Goal: Find specific page/section: Find specific page/section

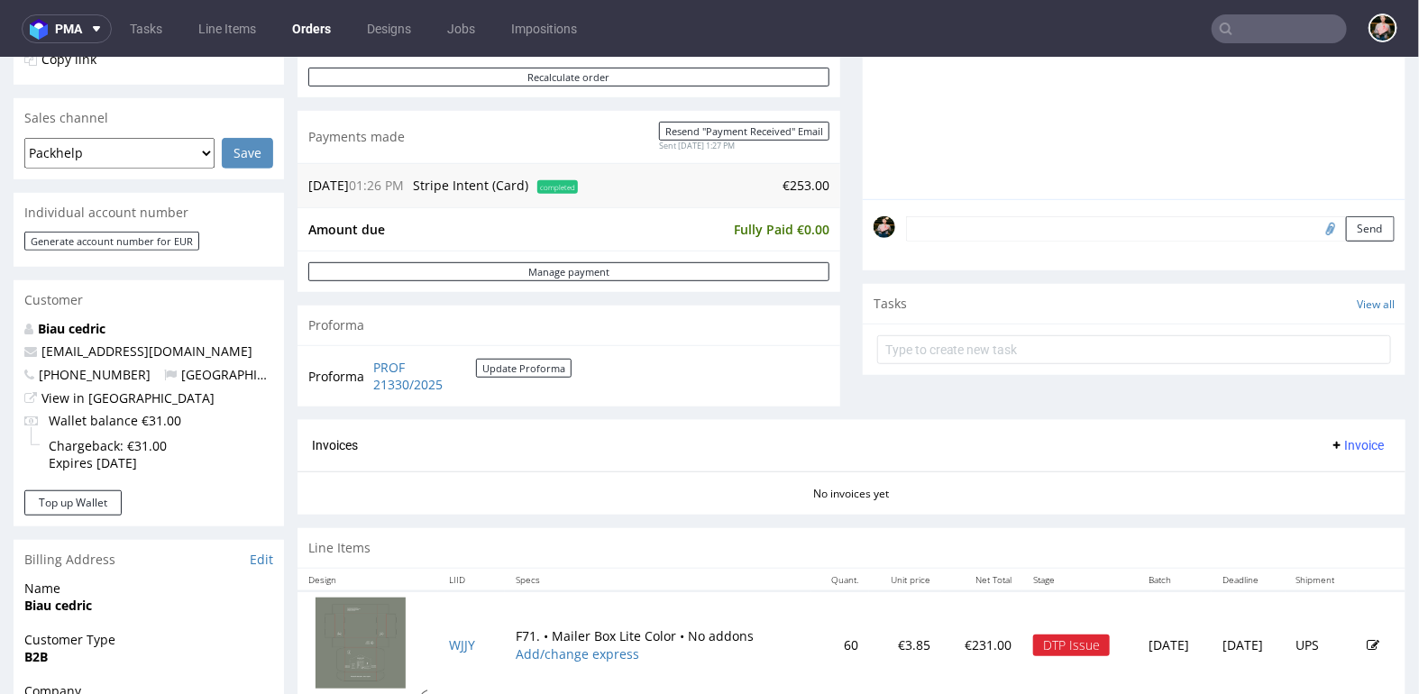
scroll to position [927, 0]
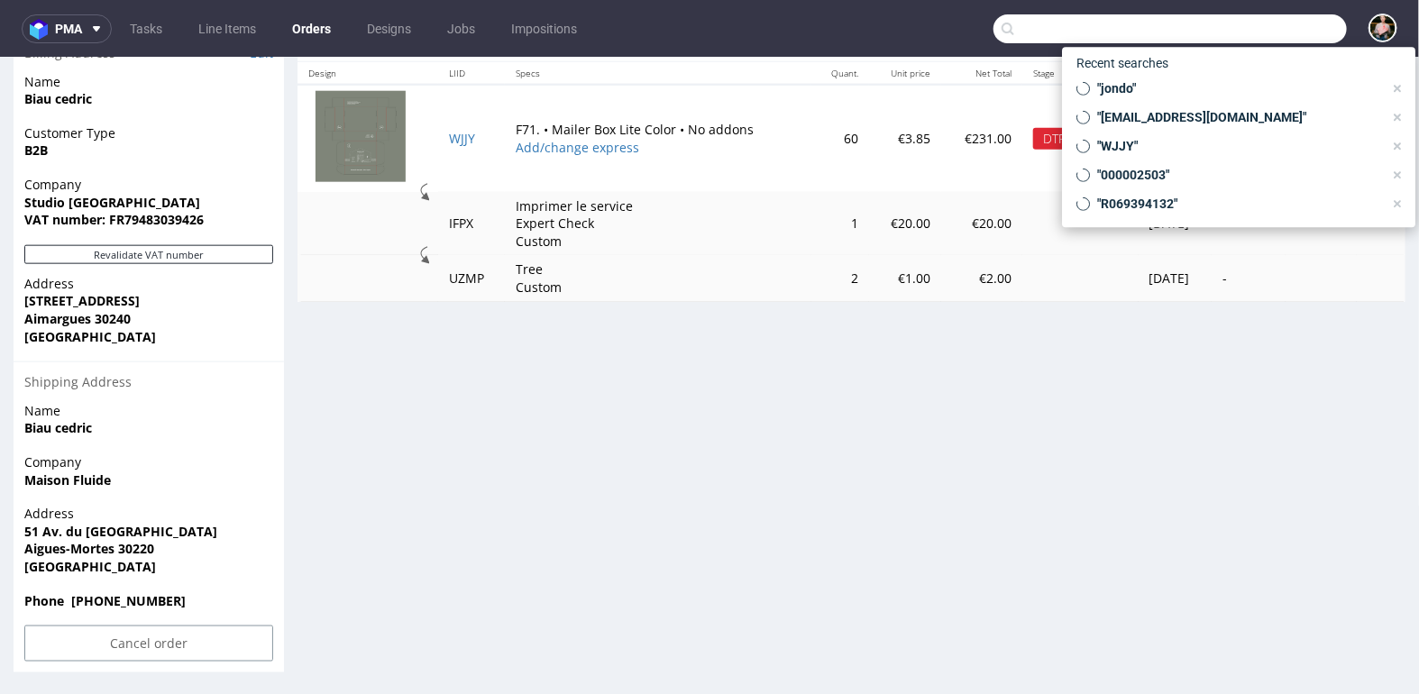
click at [1254, 31] on input "text" at bounding box center [1169, 28] width 353 height 29
paste input "[EMAIL_ADDRESS][DOMAIN_NAME]"
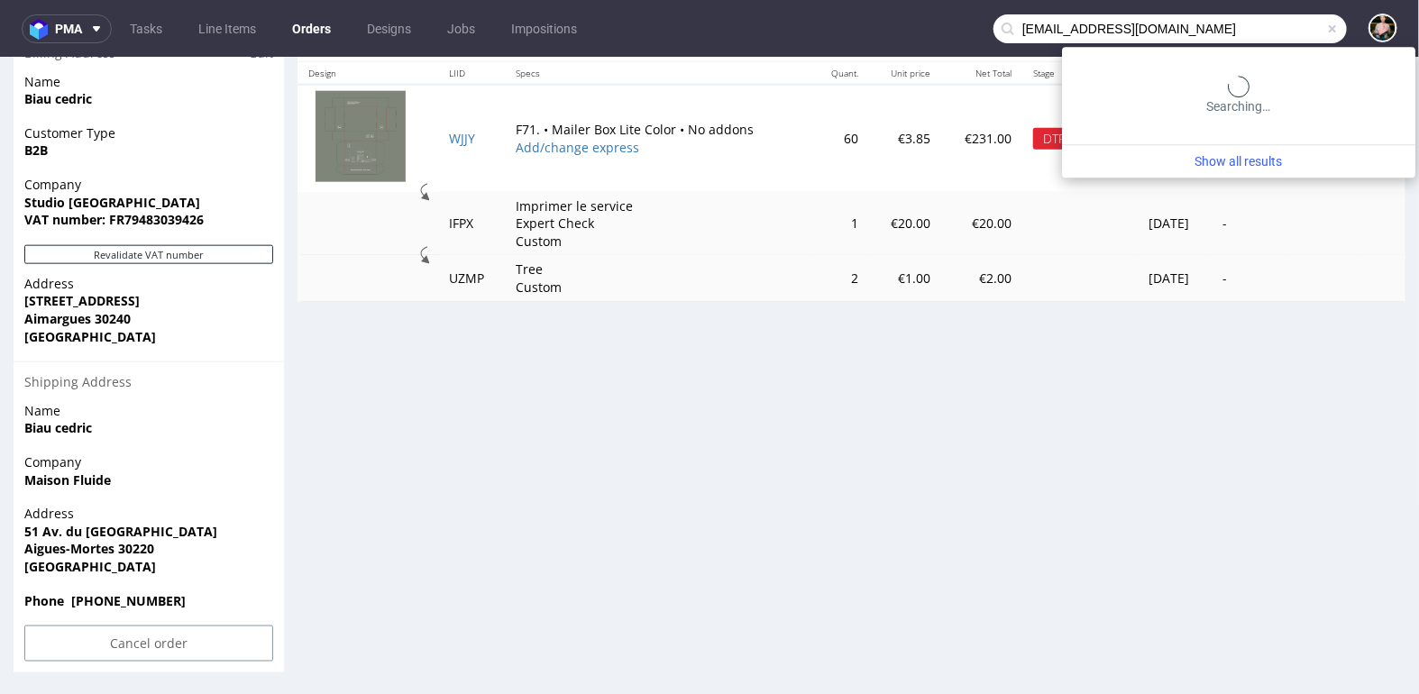
type input "[EMAIL_ADDRESS][DOMAIN_NAME]"
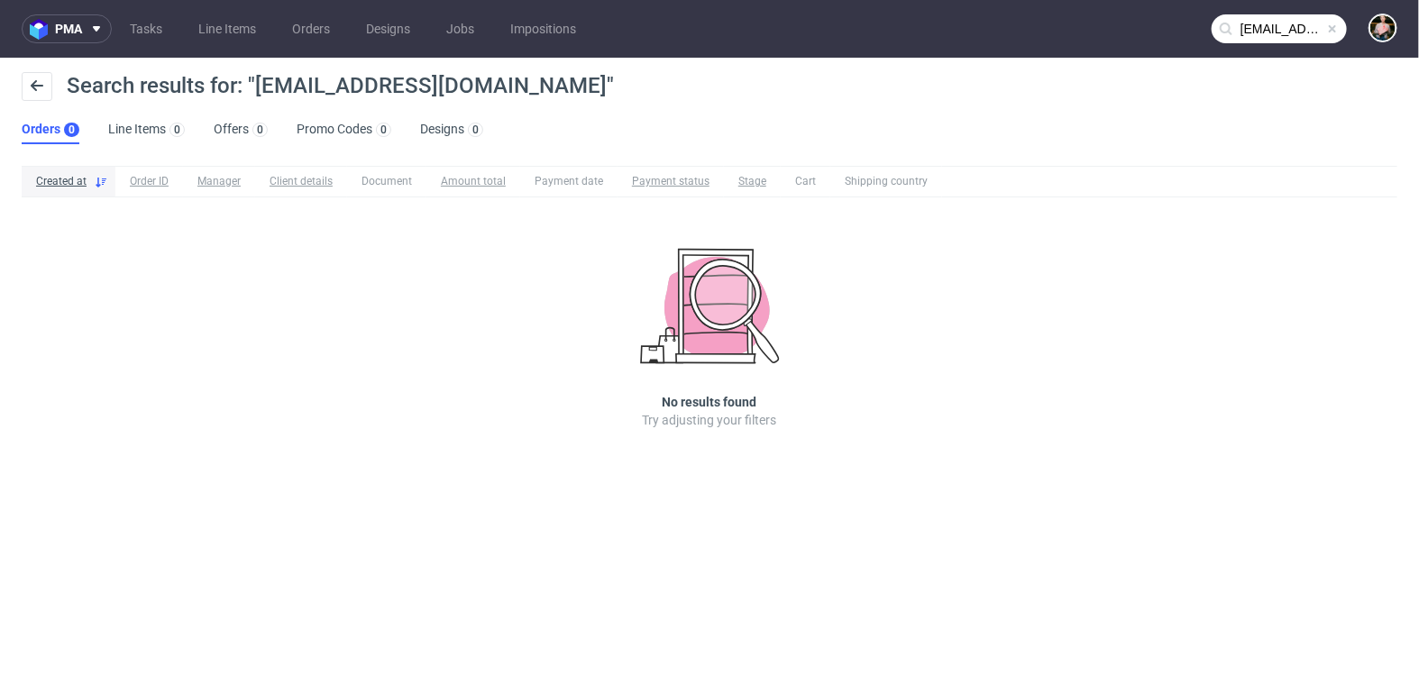
click at [1337, 31] on span at bounding box center [1332, 29] width 14 height 14
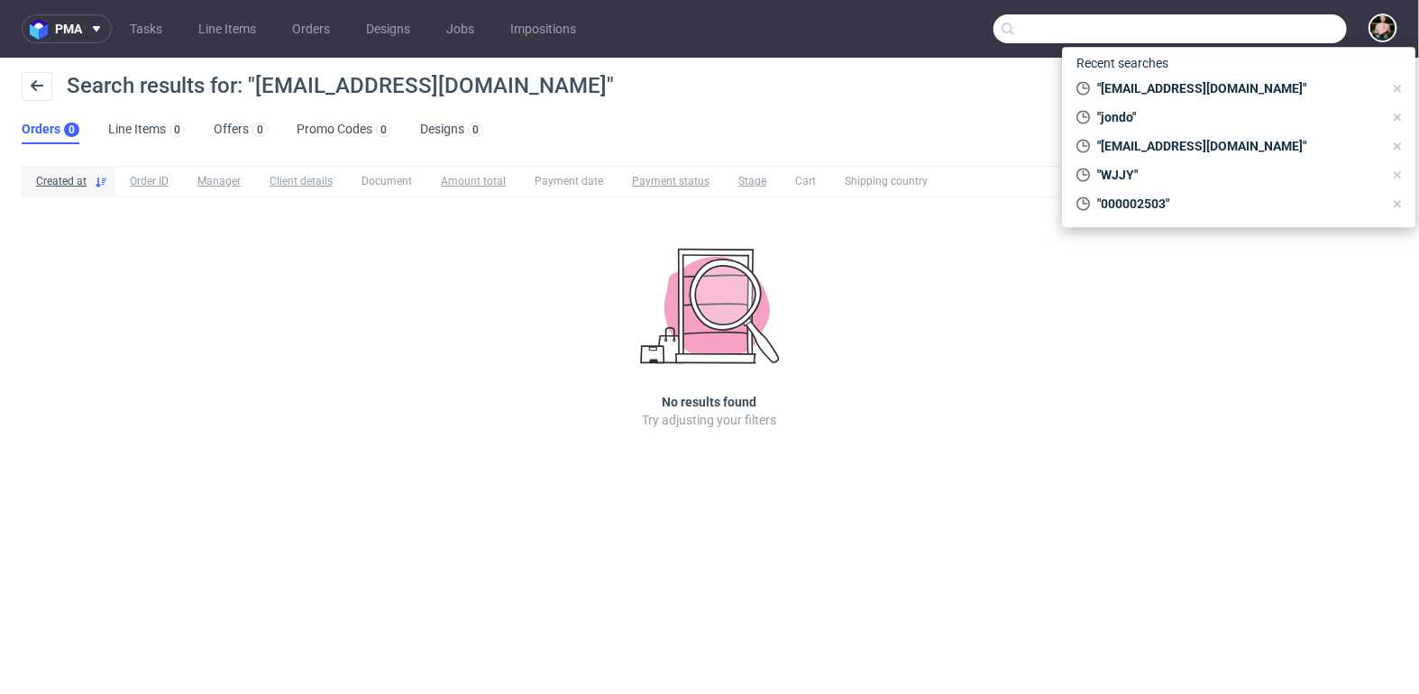
click at [1294, 31] on input "text" at bounding box center [1169, 28] width 353 height 29
paste input "[PERSON_NAME]"
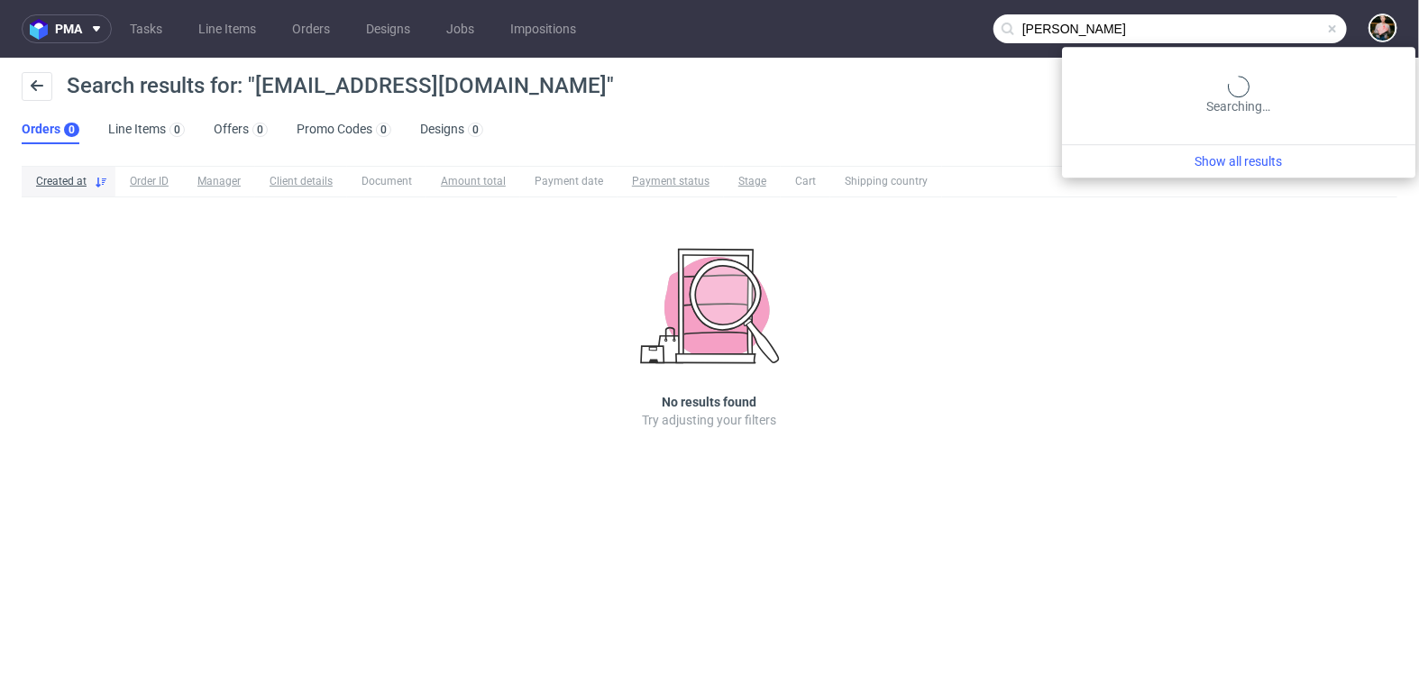
type input "[PERSON_NAME]"
